Goal: Task Accomplishment & Management: Manage account settings

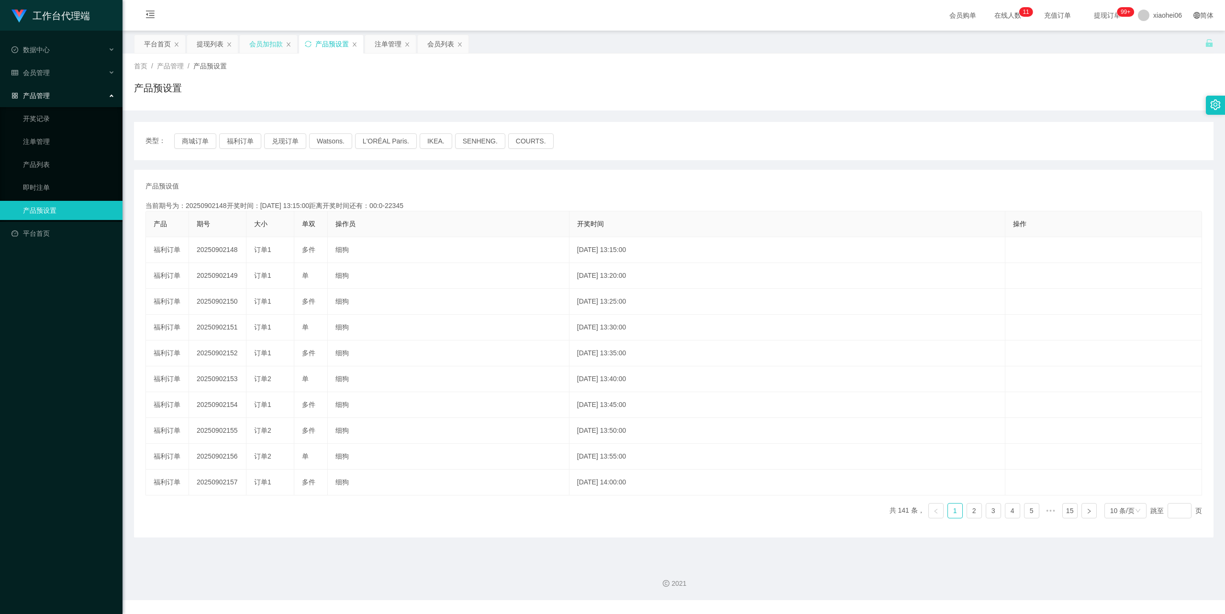
click at [276, 41] on div "会员加扣款" at bounding box center [265, 44] width 33 height 18
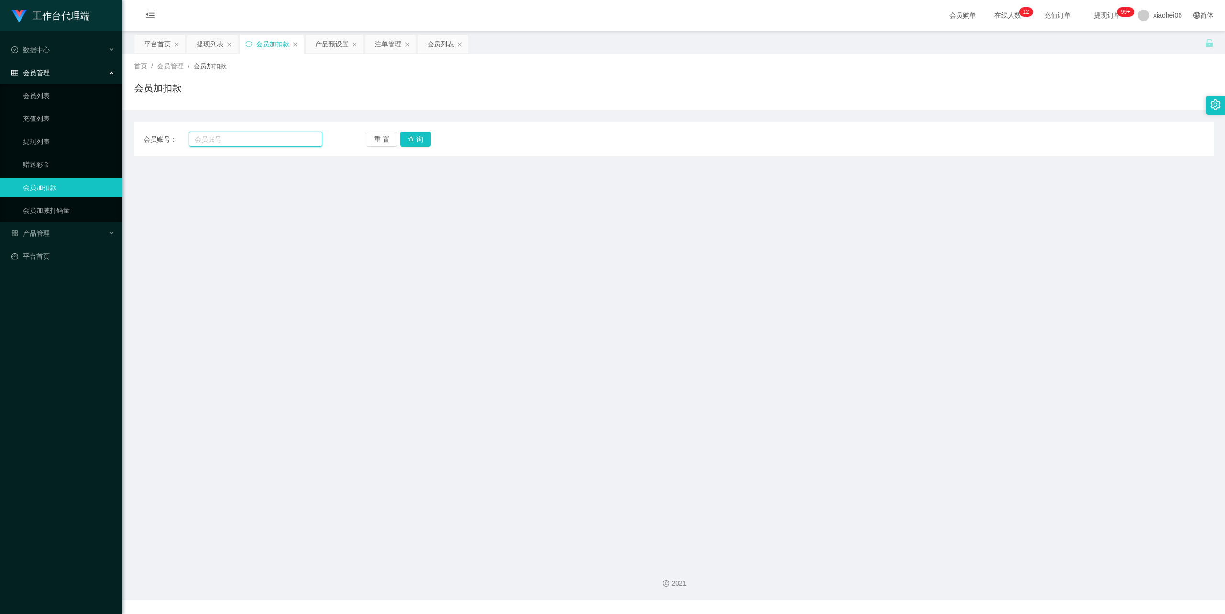
click at [239, 140] on input "text" at bounding box center [255, 139] width 133 height 15
paste input "13361475366"
type input "13361475366"
click at [417, 128] on div "会员账号： 13361475366 重 置 查 询 会员账号 会员姓名 账号余额 操作类型 人工加款 人工扣款 金额 确 定" at bounding box center [674, 139] width 1080 height 34
click at [412, 142] on button "查 询" at bounding box center [415, 139] width 31 height 15
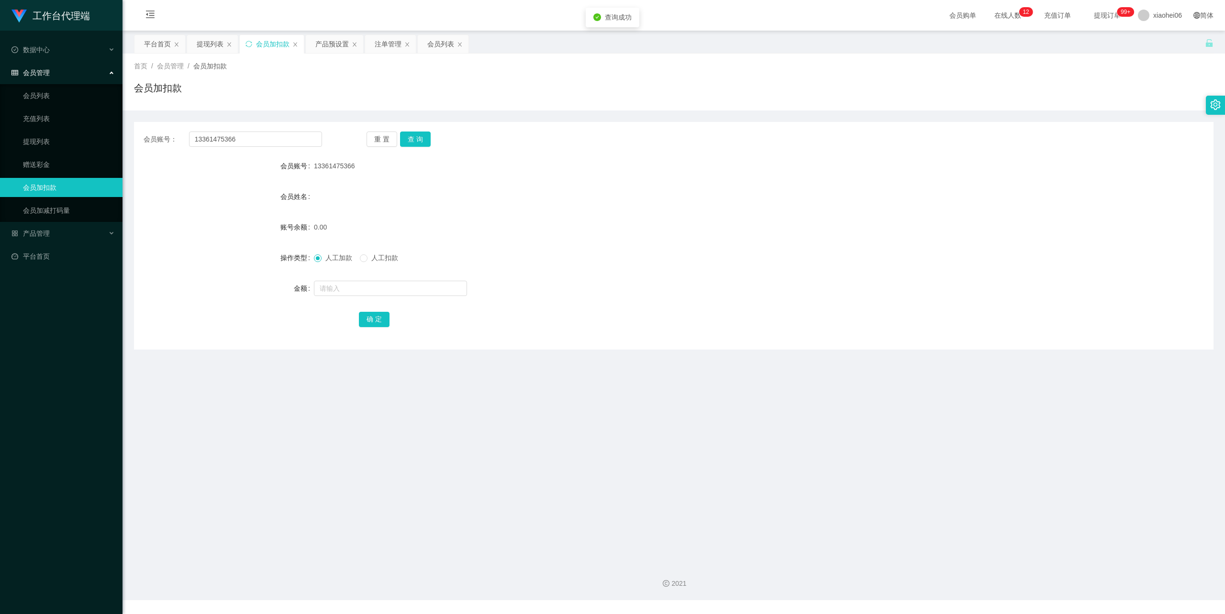
click at [341, 278] on form "会员账号 13361475366 会员姓名 账号余额 0.00 操作类型 人工加款 人工扣款 金额 确 定" at bounding box center [674, 242] width 1080 height 172
click at [344, 287] on input "text" at bounding box center [390, 288] width 153 height 15
type input "100"
click at [374, 321] on button "确 定" at bounding box center [374, 319] width 31 height 15
click at [334, 43] on div "产品预设置" at bounding box center [331, 44] width 33 height 18
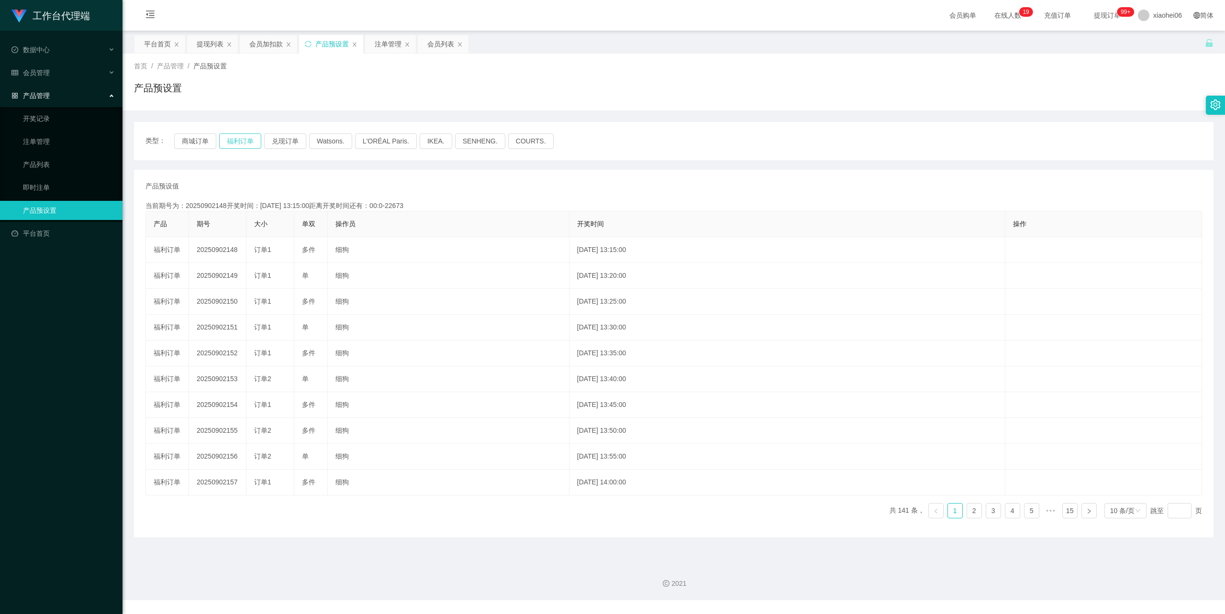
click at [240, 141] on button "福利订单" at bounding box center [240, 141] width 42 height 15
click at [684, 98] on div "产品预设置" at bounding box center [674, 92] width 1080 height 22
click at [271, 43] on div "会员加扣款" at bounding box center [265, 44] width 33 height 18
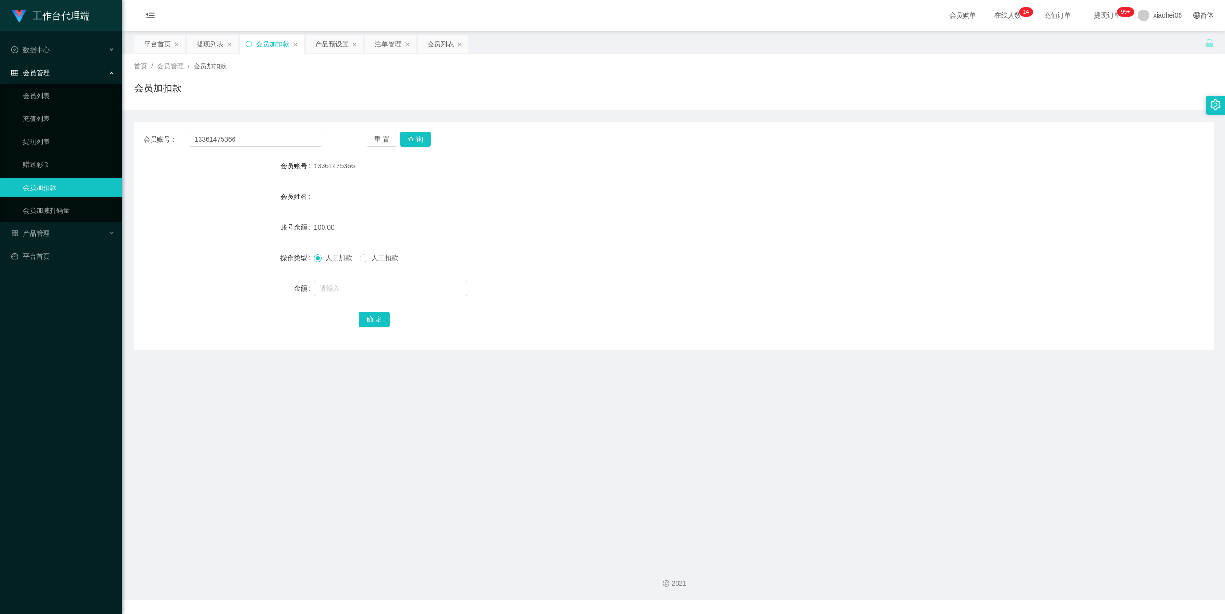
drag, startPoint x: 456, startPoint y: 234, endPoint x: 439, endPoint y: 237, distance: 17.2
click at [456, 234] on div "100.00" at bounding box center [629, 227] width 630 height 19
drag, startPoint x: 263, startPoint y: 137, endPoint x: 98, endPoint y: 138, distance: 164.6
click at [39, 131] on section "工作台代理端 数据中心 会员管理 会员列表 充值列表 提现列表 赠送彩金 会员加扣款 会员加减打码量 产品管理 开奖记录 注单管理 产品列表 即时注单 产品预…" at bounding box center [612, 300] width 1225 height 601
click at [421, 135] on button "查 询" at bounding box center [415, 139] width 31 height 15
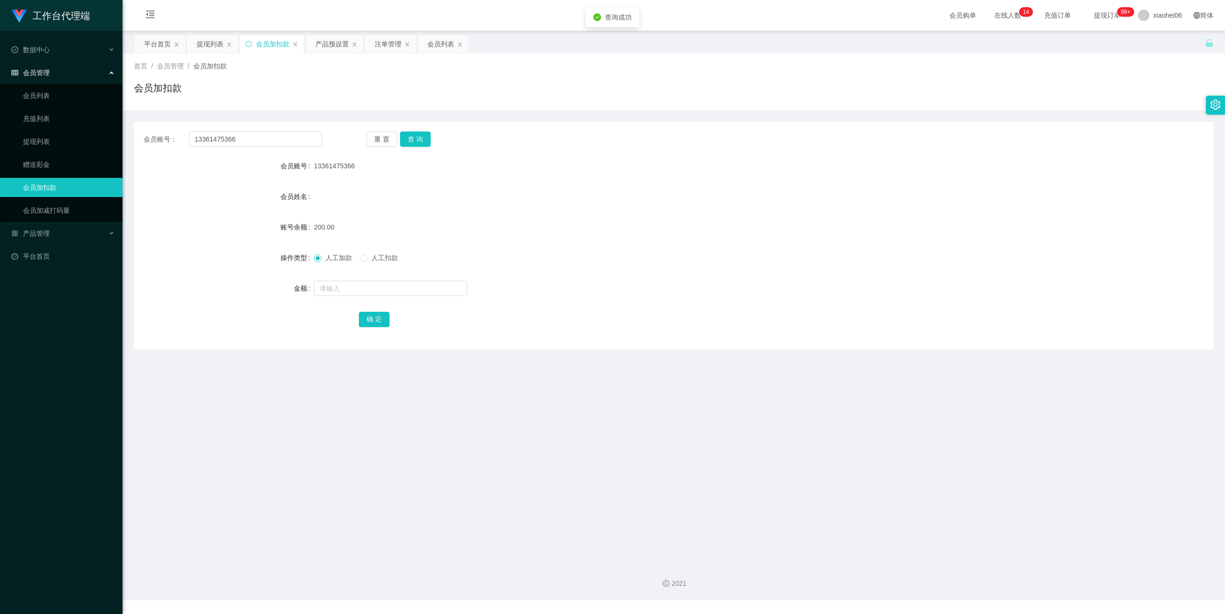
click at [489, 227] on div "200.00" at bounding box center [629, 227] width 630 height 19
click at [379, 252] on div "人工加款 人工扣款" at bounding box center [629, 257] width 630 height 19
click at [379, 261] on span "人工扣款" at bounding box center [385, 258] width 34 height 8
click at [378, 286] on input "text" at bounding box center [390, 288] width 153 height 15
type input "50"
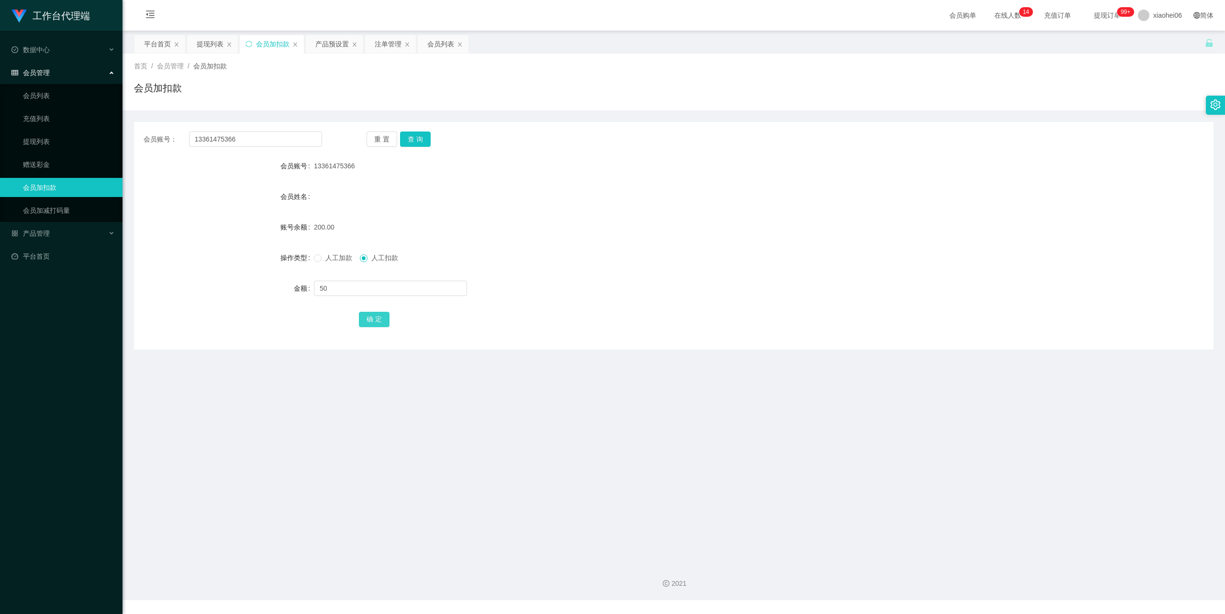
click at [371, 314] on button "确 定" at bounding box center [374, 319] width 31 height 15
drag, startPoint x: 621, startPoint y: 233, endPoint x: 1004, endPoint y: 83, distance: 411.4
click at [623, 231] on div "150.00" at bounding box center [629, 227] width 630 height 19
